Goal: Task Accomplishment & Management: Manage account settings

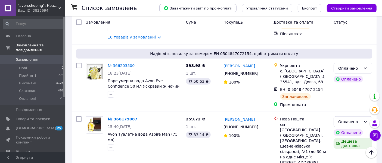
scroll to position [457, 0]
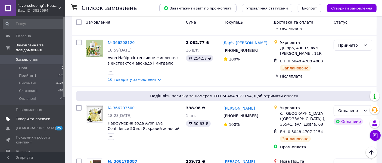
click at [38, 117] on span "Товари та послуги" at bounding box center [33, 119] width 35 height 5
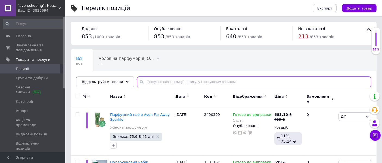
paste input "1390738"
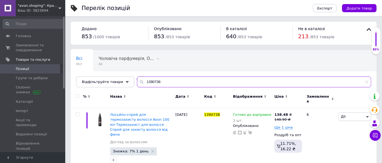
scroll to position [4, 0]
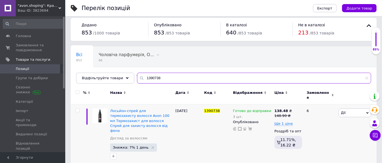
type input "1390738"
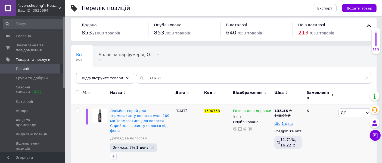
click at [257, 109] on span "Готово до відправки" at bounding box center [252, 112] width 38 height 6
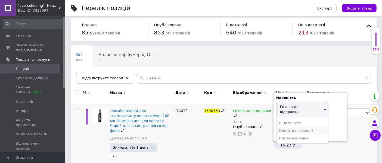
click at [306, 127] on li "Немає в наявності" at bounding box center [303, 131] width 52 height 8
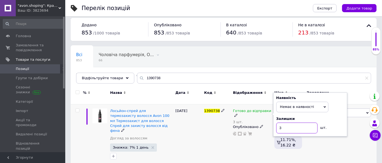
click at [288, 126] on input "3" at bounding box center [296, 128] width 41 height 11
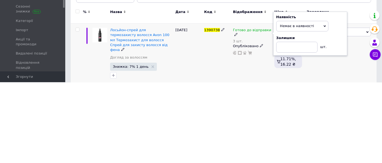
click at [207, 141] on div "1390738" at bounding box center [217, 136] width 29 height 62
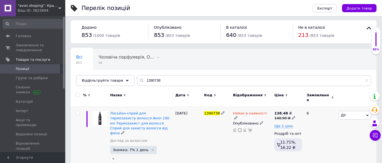
scroll to position [0, 0]
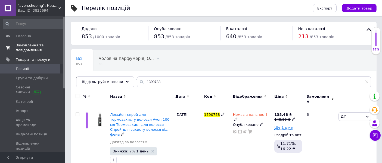
click at [26, 48] on span "Замовлення та повідомлення" at bounding box center [33, 48] width 35 height 10
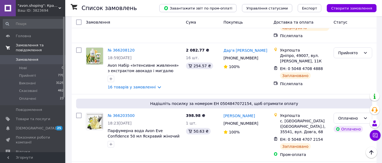
scroll to position [454, 0]
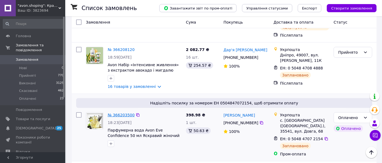
click at [121, 113] on link "№ 366203500" at bounding box center [121, 115] width 27 height 4
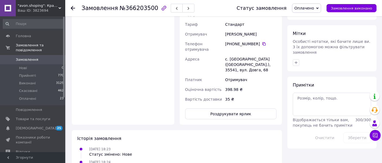
scroll to position [415, 0]
click at [228, 109] on button "Роздрукувати ярлик" at bounding box center [231, 114] width 92 height 11
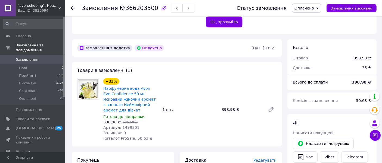
scroll to position [151, 0]
